Goal: Navigation & Orientation: Find specific page/section

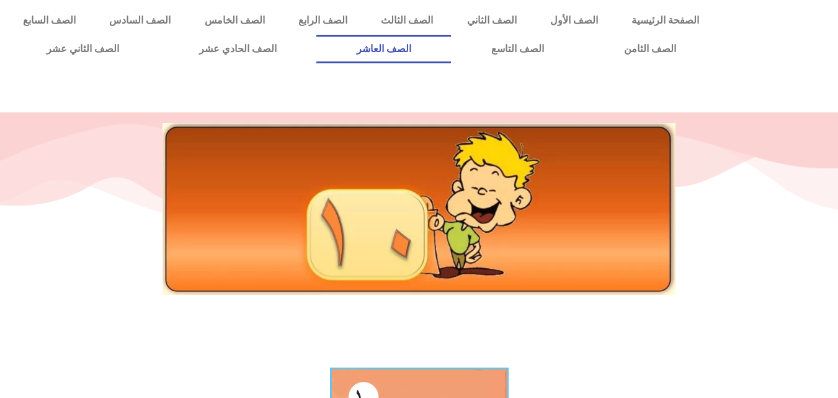
click at [451, 42] on link "الصف العاشر" at bounding box center [383, 49] width 135 height 29
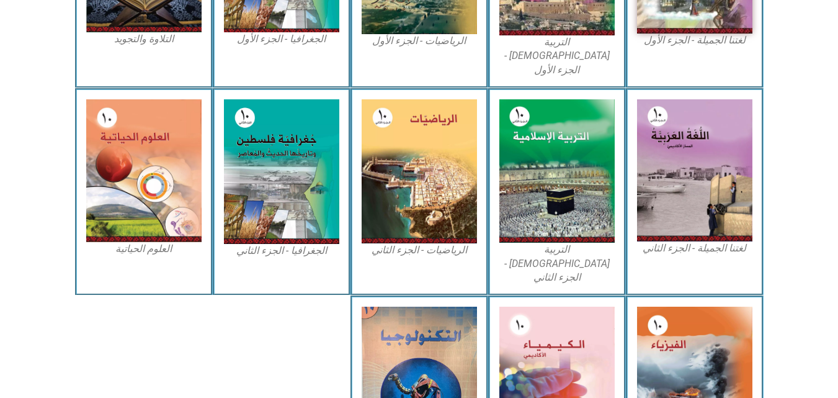
scroll to position [521, 0]
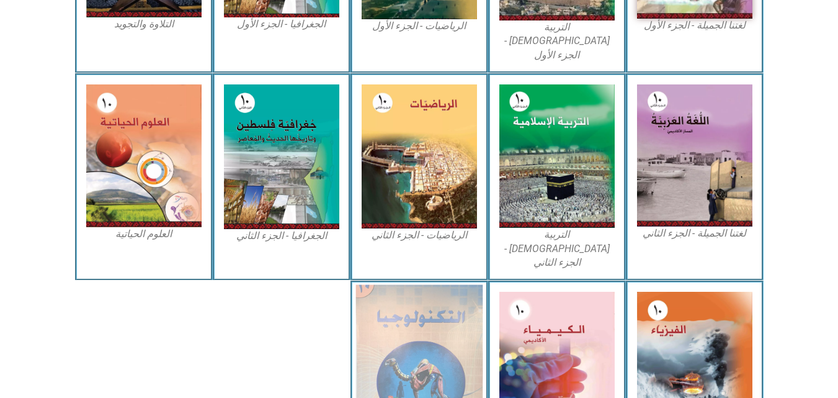
click at [458, 320] on img at bounding box center [418, 362] width 127 height 155
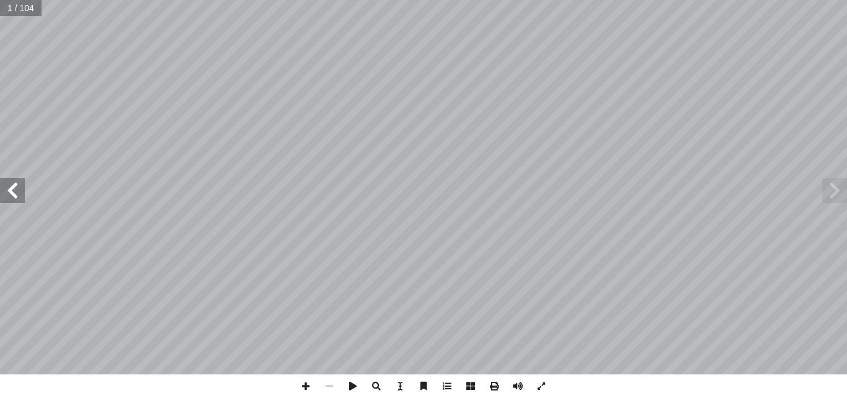
click at [19, 189] on span at bounding box center [12, 190] width 25 height 25
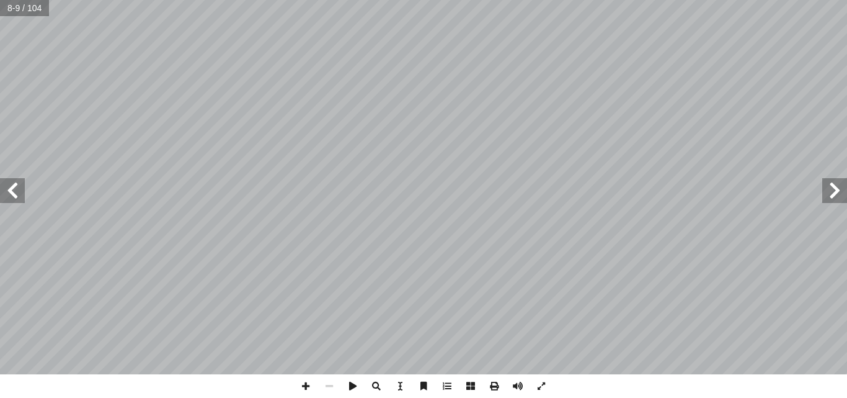
click at [19, 189] on span at bounding box center [12, 190] width 25 height 25
click at [831, 184] on span at bounding box center [835, 190] width 25 height 25
